Goal: Transaction & Acquisition: Download file/media

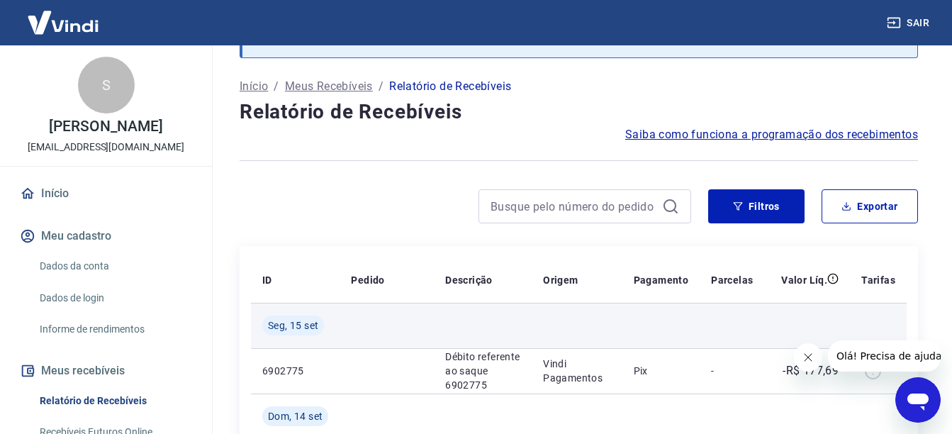
scroll to position [142, 0]
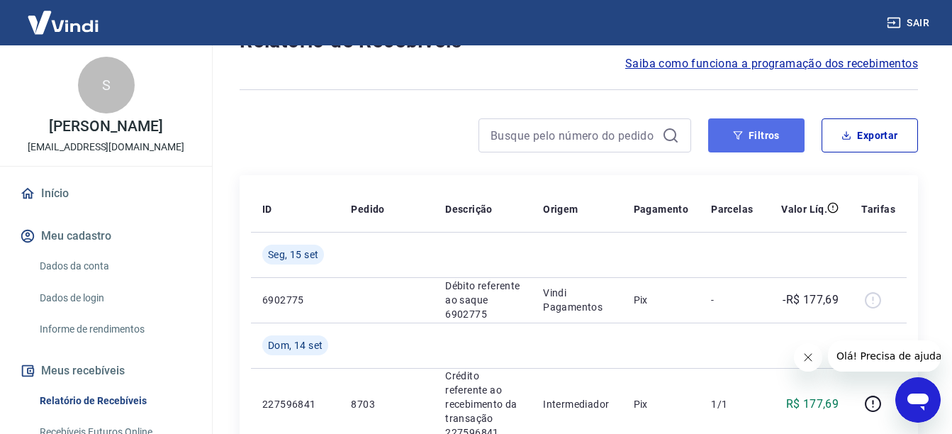
click at [795, 135] on button "Filtros" at bounding box center [756, 135] width 96 height 34
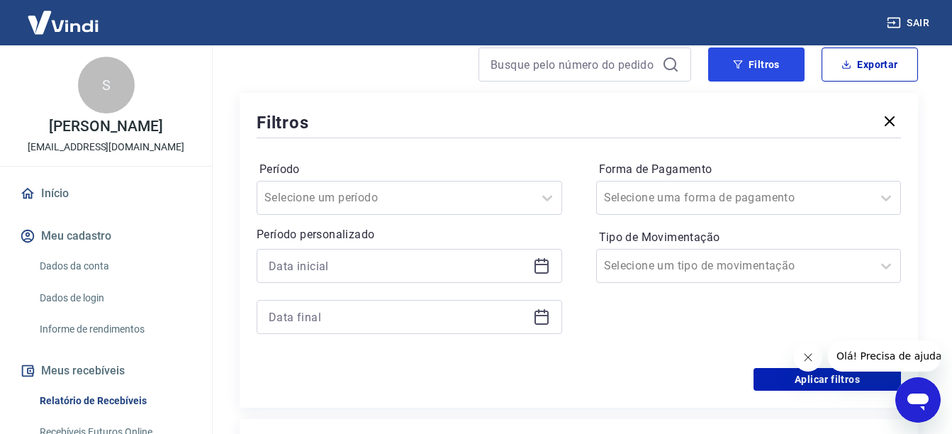
scroll to position [284, 0]
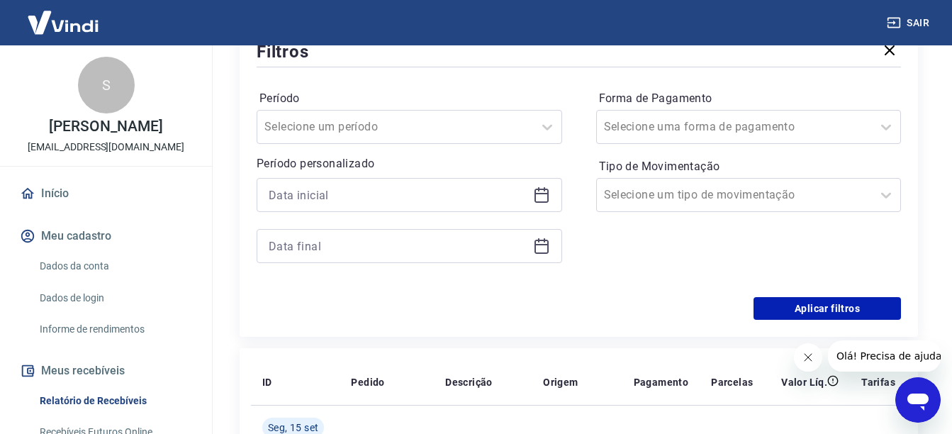
click at [553, 196] on div at bounding box center [409, 195] width 305 height 34
click at [539, 194] on icon at bounding box center [541, 193] width 14 height 1
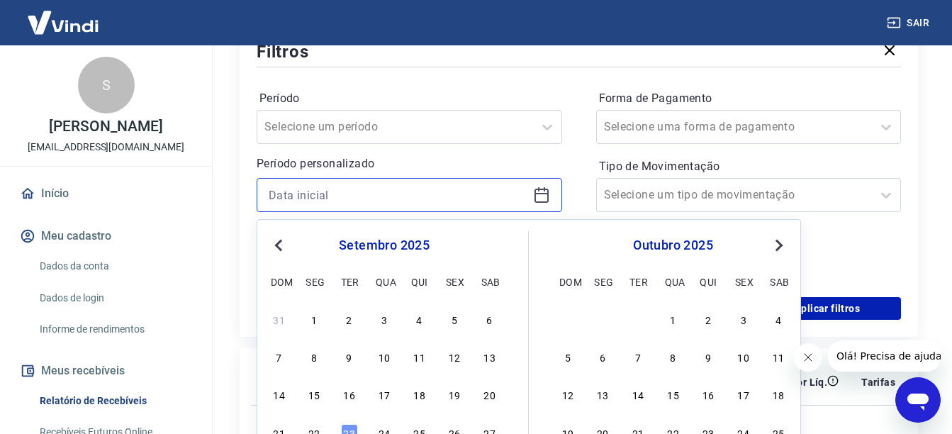
scroll to position [354, 0]
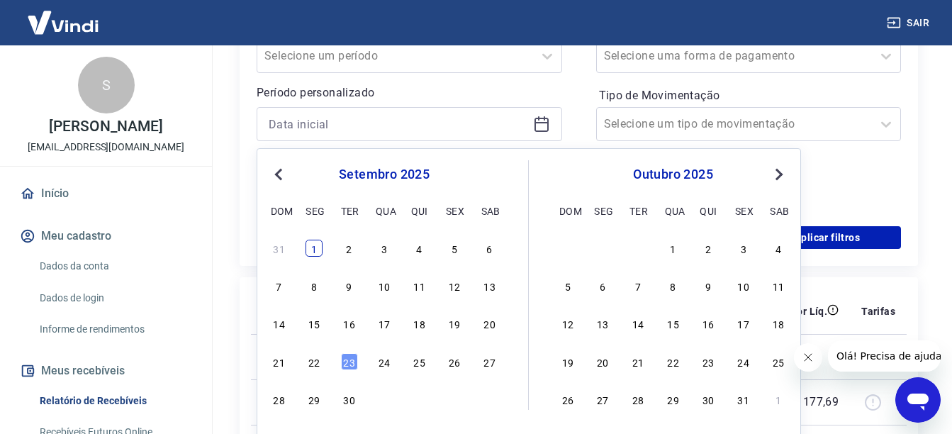
click at [312, 246] on div "1" at bounding box center [313, 248] width 17 height 17
type input "[DATE]"
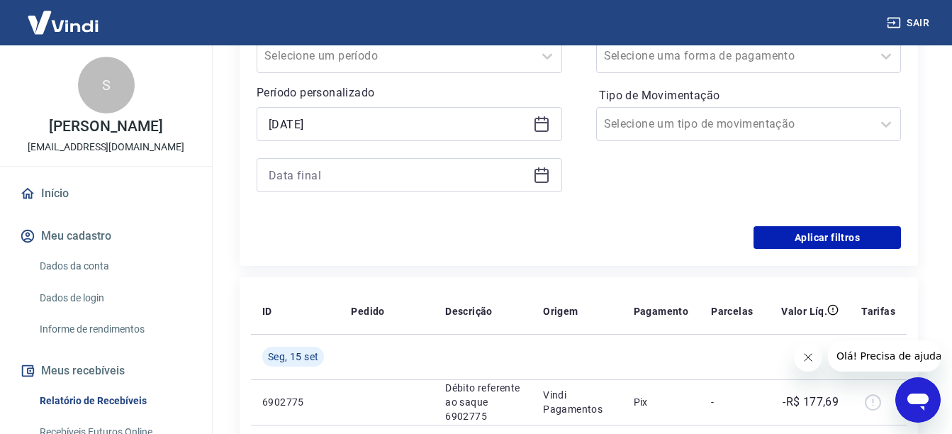
click at [312, 246] on div "Aplicar filtros" at bounding box center [579, 237] width 644 height 23
click at [539, 167] on div at bounding box center [409, 175] width 305 height 34
click at [541, 176] on icon at bounding box center [541, 175] width 17 height 17
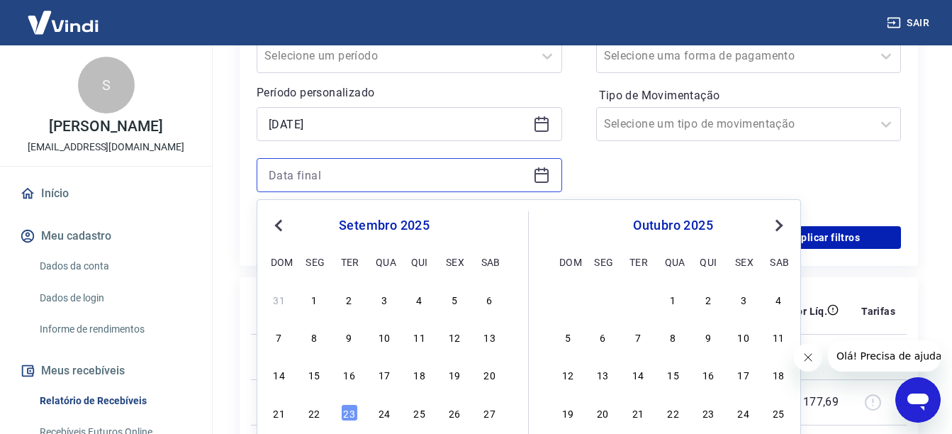
scroll to position [425, 0]
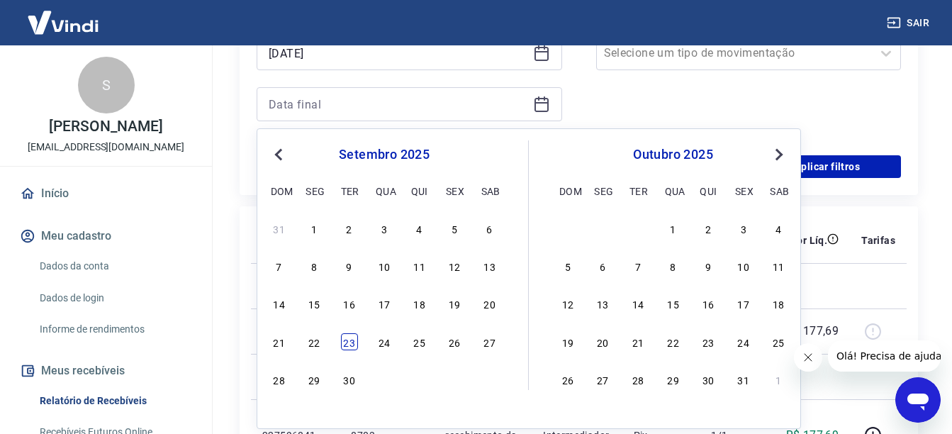
click at [347, 342] on div "23" at bounding box center [349, 341] width 17 height 17
type input "[DATE]"
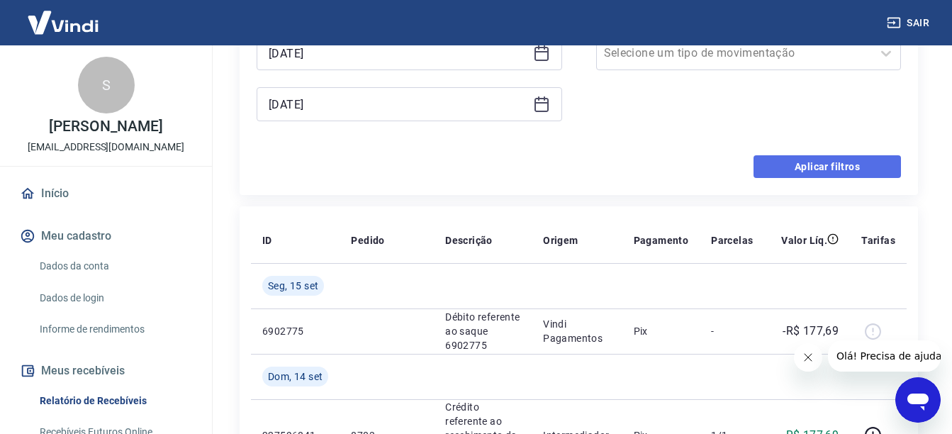
click at [828, 162] on button "Aplicar filtros" at bounding box center [826, 166] width 147 height 23
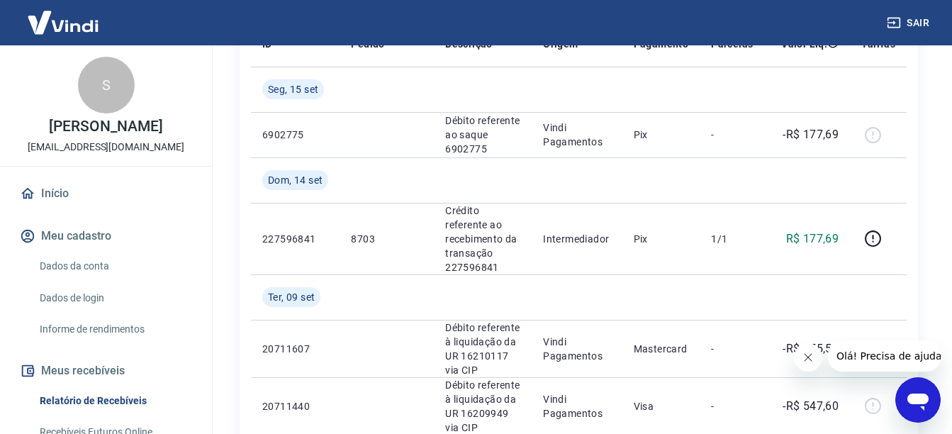
scroll to position [23, 0]
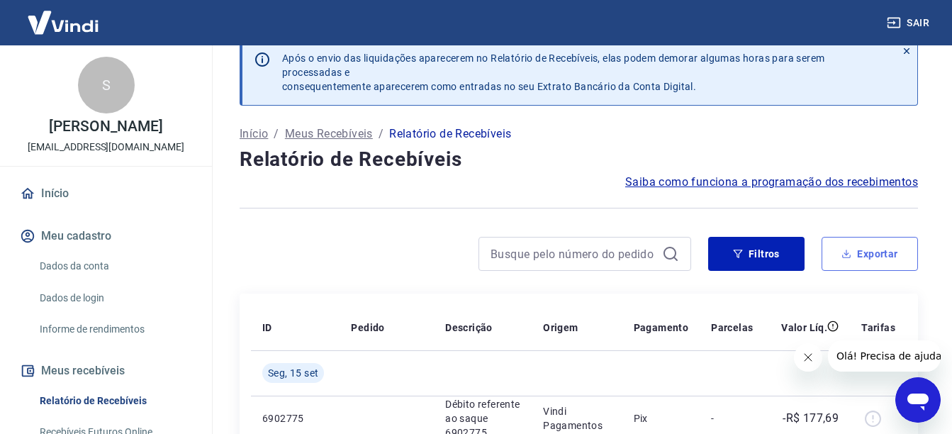
click at [872, 254] on button "Exportar" at bounding box center [870, 254] width 96 height 34
type input "[DATE]"
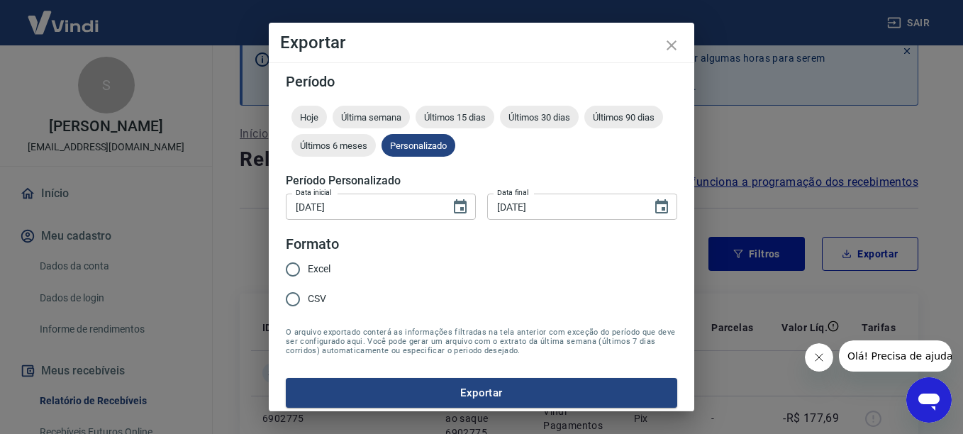
click at [289, 269] on input "Excel" at bounding box center [293, 269] width 30 height 30
radio input "true"
click at [462, 394] on button "Exportar" at bounding box center [481, 393] width 391 height 30
